Goal: Information Seeking & Learning: Learn about a topic

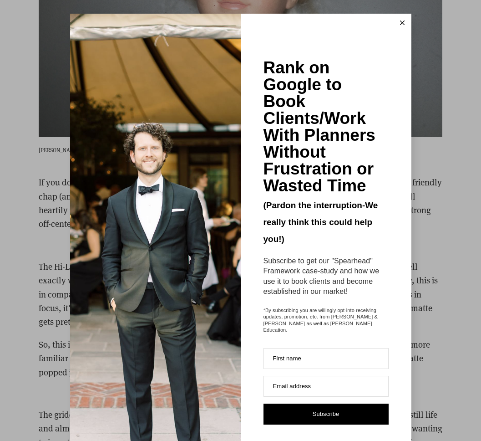
scroll to position [1570, 0]
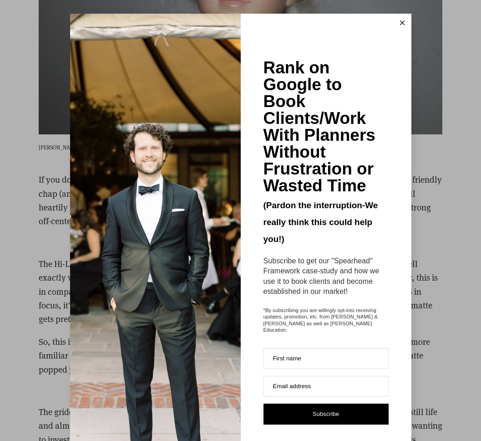
click at [396, 23] on button at bounding box center [402, 23] width 18 height 18
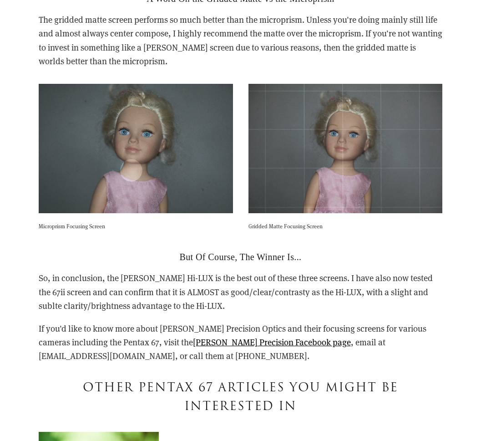
scroll to position [1943, 0]
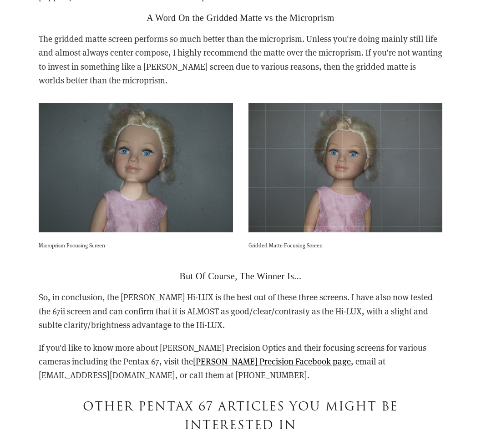
click at [109, 322] on p "So, in conclusion, the [PERSON_NAME] Hi-LUX is the best out of these three scre…" at bounding box center [241, 310] width 404 height 41
drag, startPoint x: 121, startPoint y: 299, endPoint x: 181, endPoint y: 294, distance: 60.3
click at [181, 294] on p "So, in conclusion, the [PERSON_NAME] Hi-LUX is the best out of these three scre…" at bounding box center [241, 310] width 404 height 41
copy p "[PERSON_NAME] Hi-LUX"
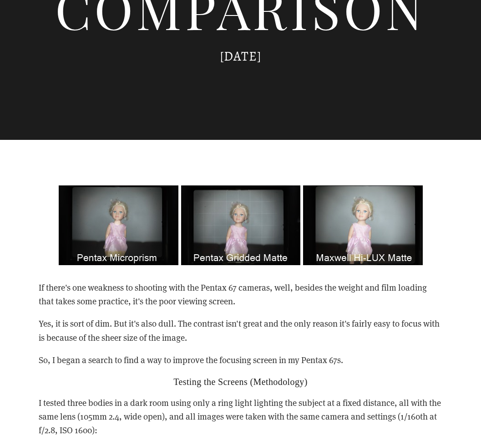
scroll to position [438, 0]
